Goal: Find contact information: Obtain details needed to contact an individual or organization

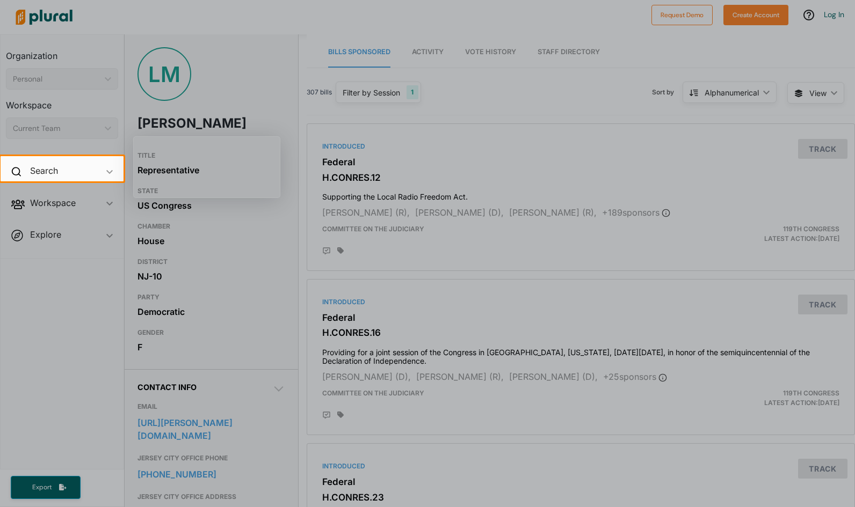
click at [409, 222] on div at bounding box center [427, 344] width 855 height 326
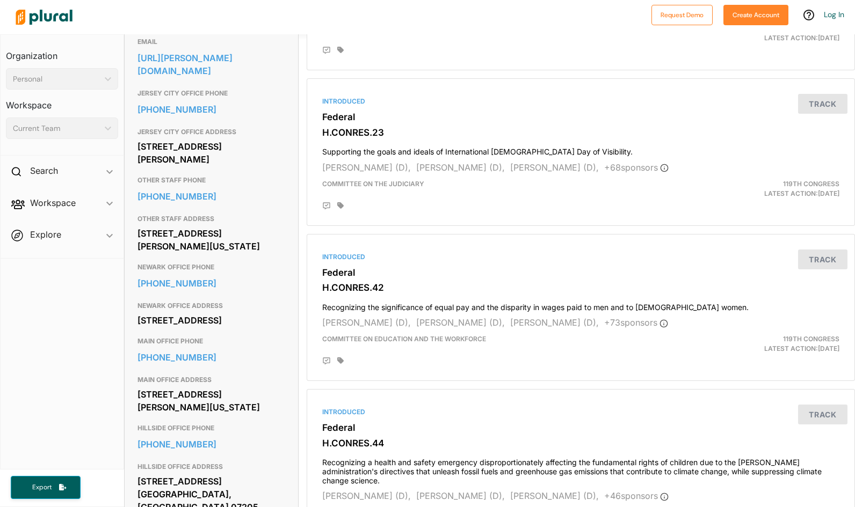
scroll to position [398, 0]
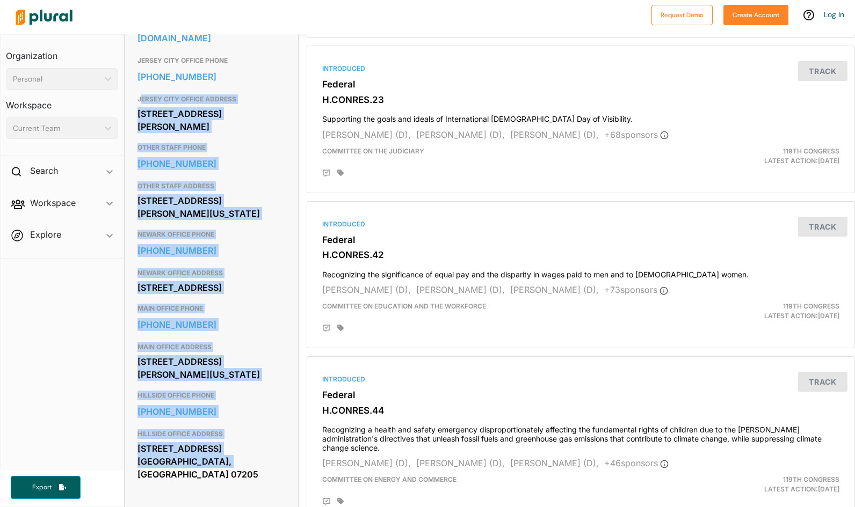
click at [252, 193] on div "[STREET_ADDRESS][PERSON_NAME][US_STATE]" at bounding box center [211, 207] width 148 height 29
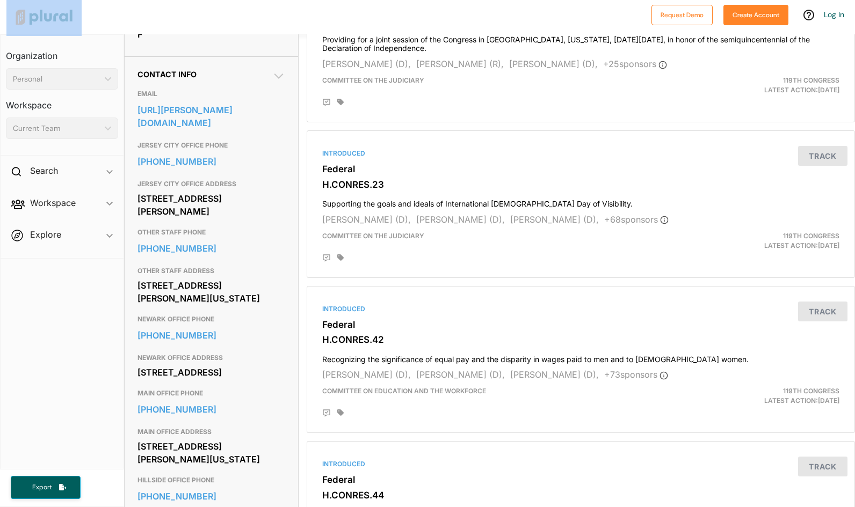
scroll to position [228, 0]
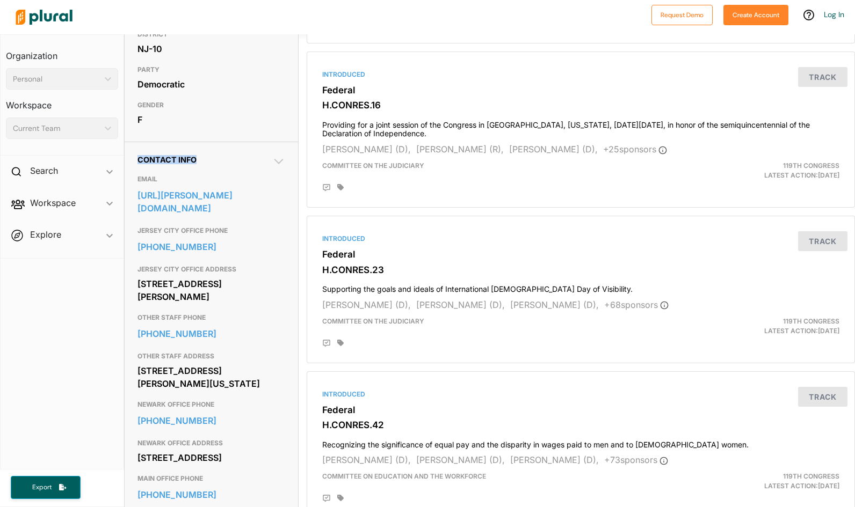
copy span "Contact Info"
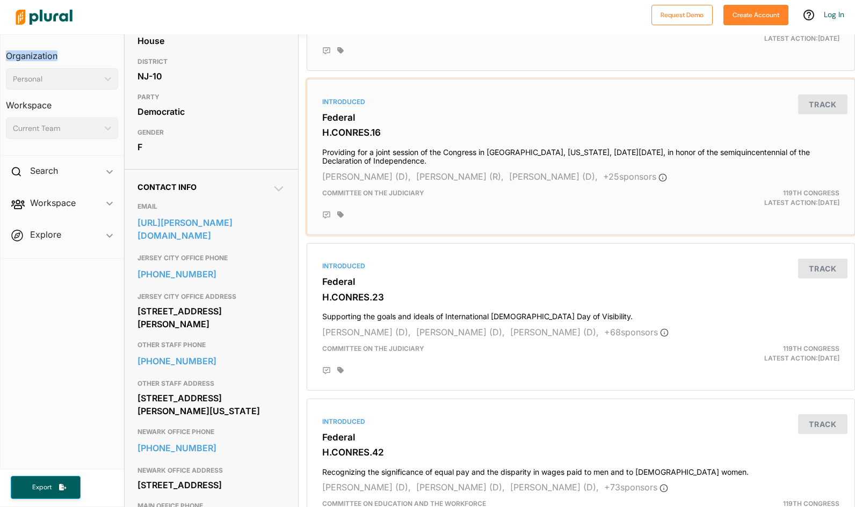
drag, startPoint x: 844, startPoint y: 92, endPoint x: 845, endPoint y: 29, distance: 63.4
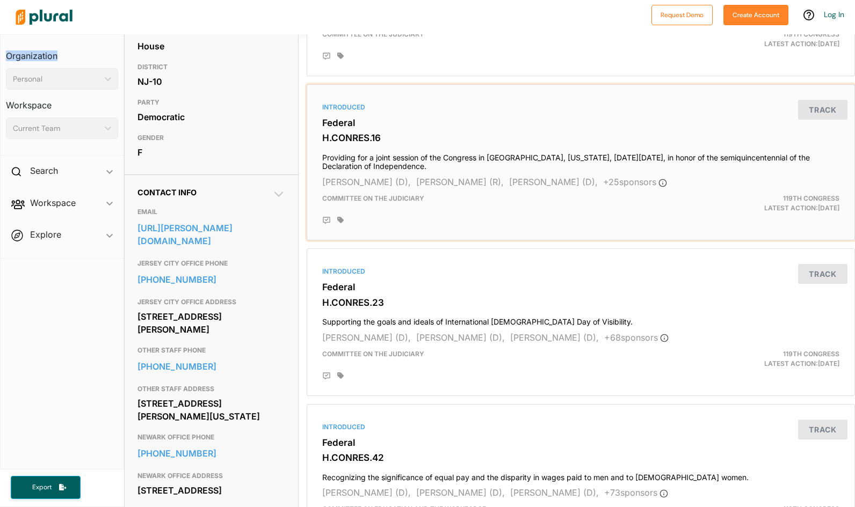
scroll to position [0, 0]
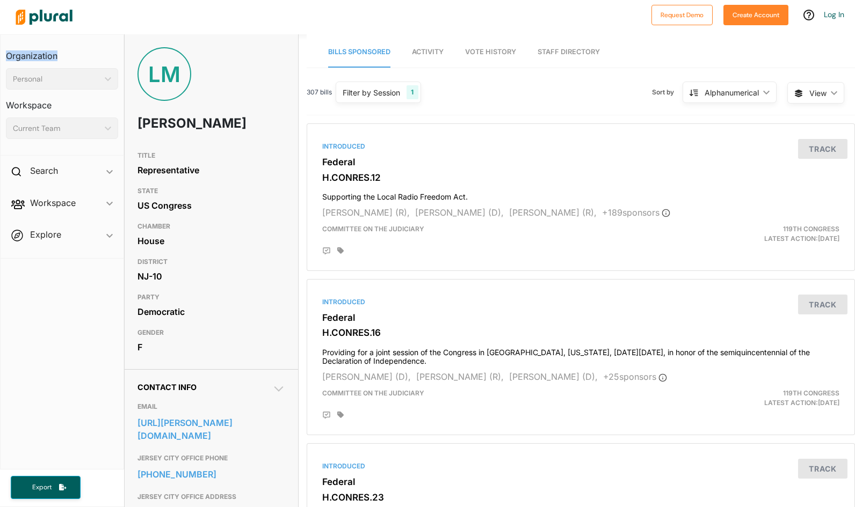
click at [206, 93] on div "LM LaMonica McIver" at bounding box center [211, 96] width 173 height 99
copy h1 "[PERSON_NAME]"
